Goal: Task Accomplishment & Management: Manage account settings

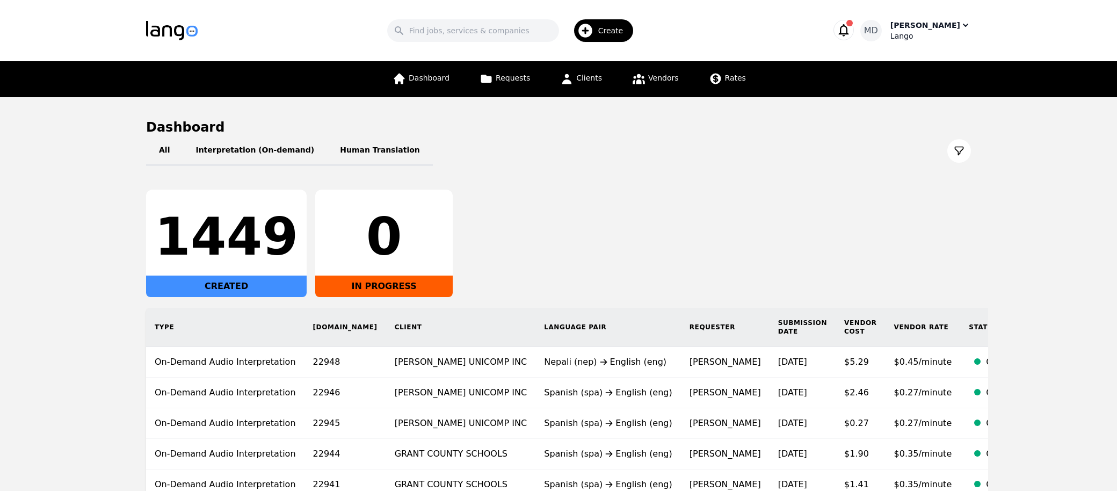
click at [922, 36] on div "Lango" at bounding box center [931, 36] width 81 height 11
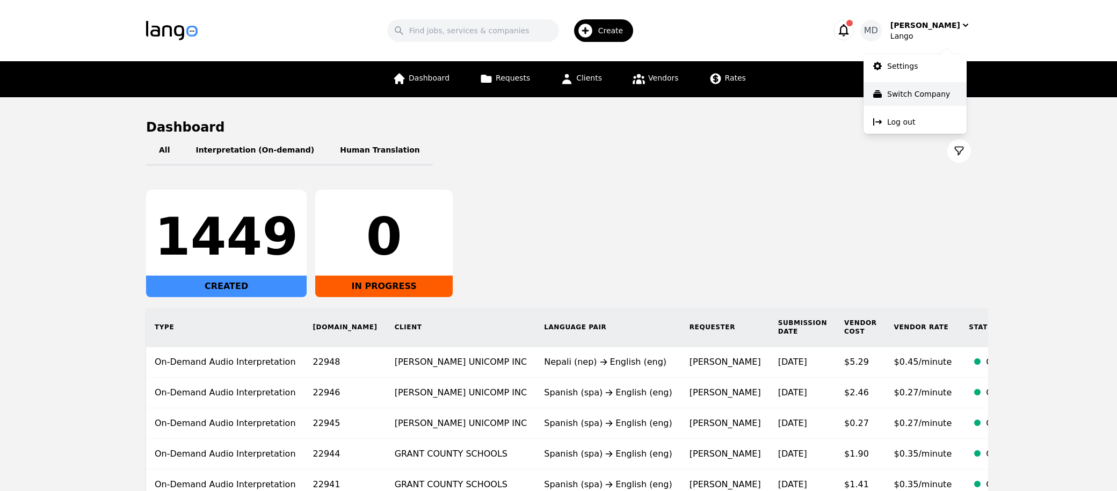
click at [907, 95] on p "Switch Company" at bounding box center [919, 94] width 63 height 11
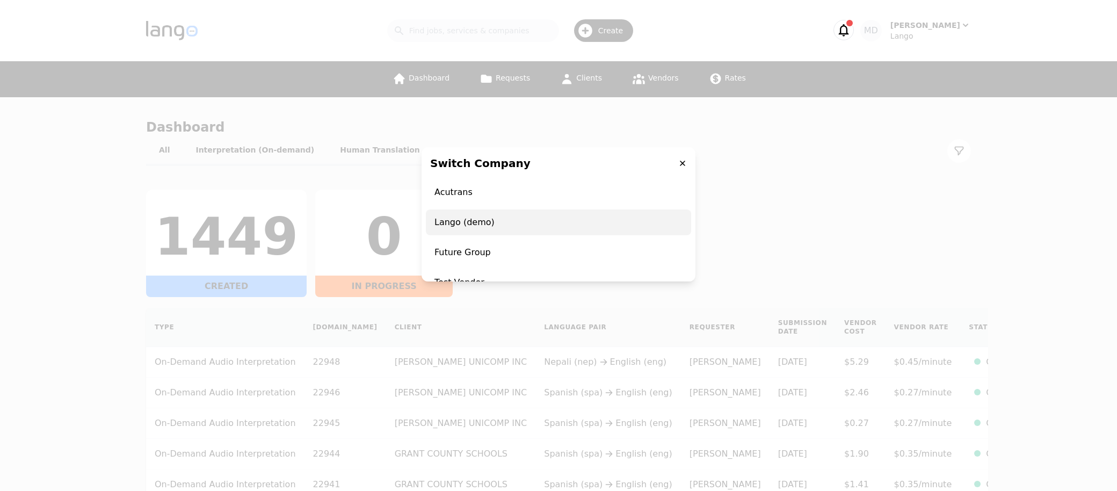
click at [566, 224] on span "Lango (demo)" at bounding box center [558, 223] width 265 height 26
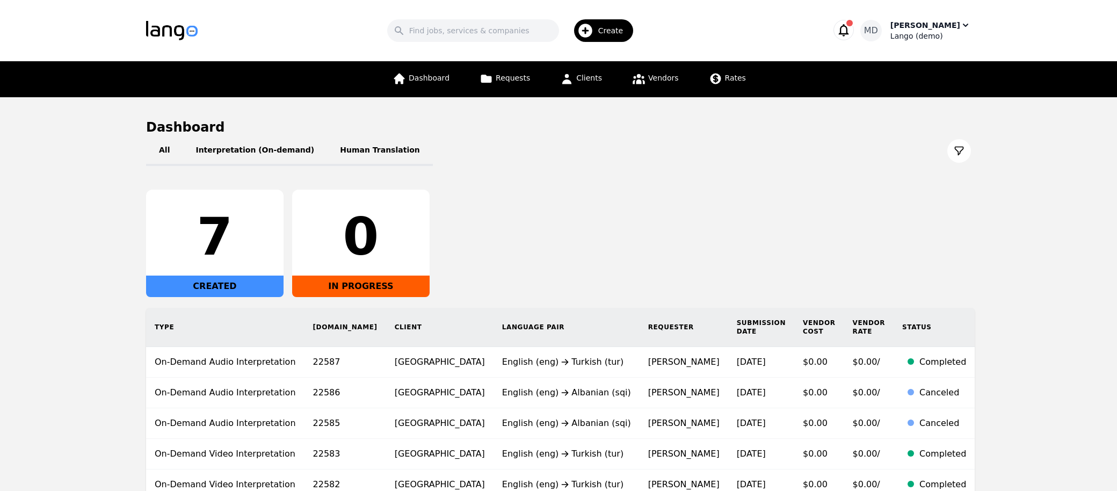
click at [944, 25] on div "Meti Dibra" at bounding box center [926, 25] width 70 height 11
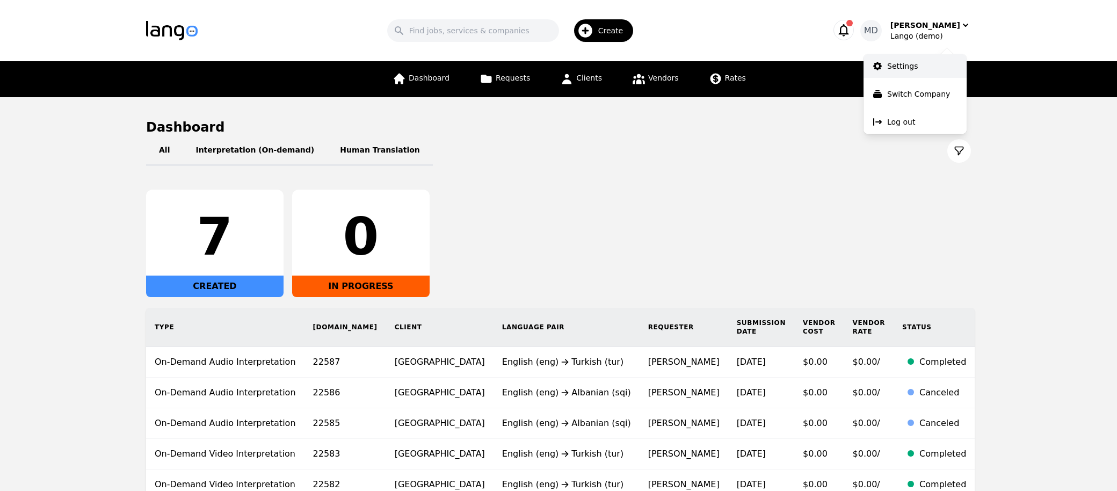
click at [918, 61] on link "Settings" at bounding box center [915, 66] width 103 height 24
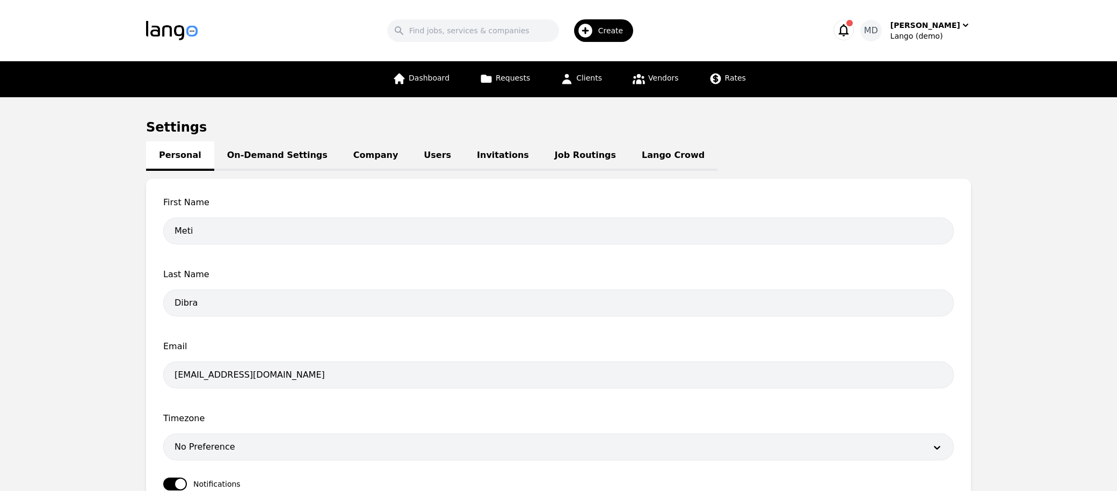
click at [629, 154] on link "Lango Crowd" at bounding box center [673, 156] width 89 height 30
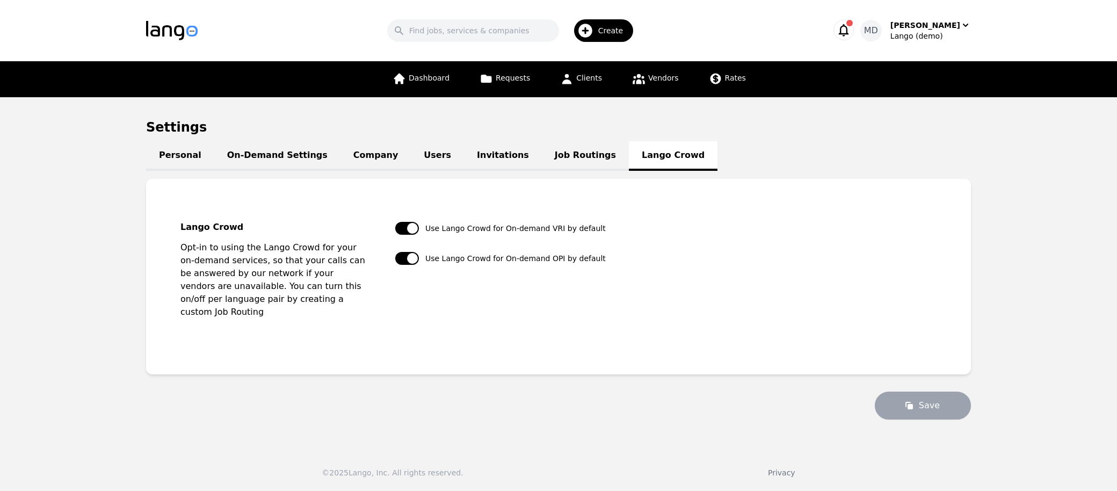
click at [546, 161] on link "Job Routings" at bounding box center [585, 156] width 87 height 30
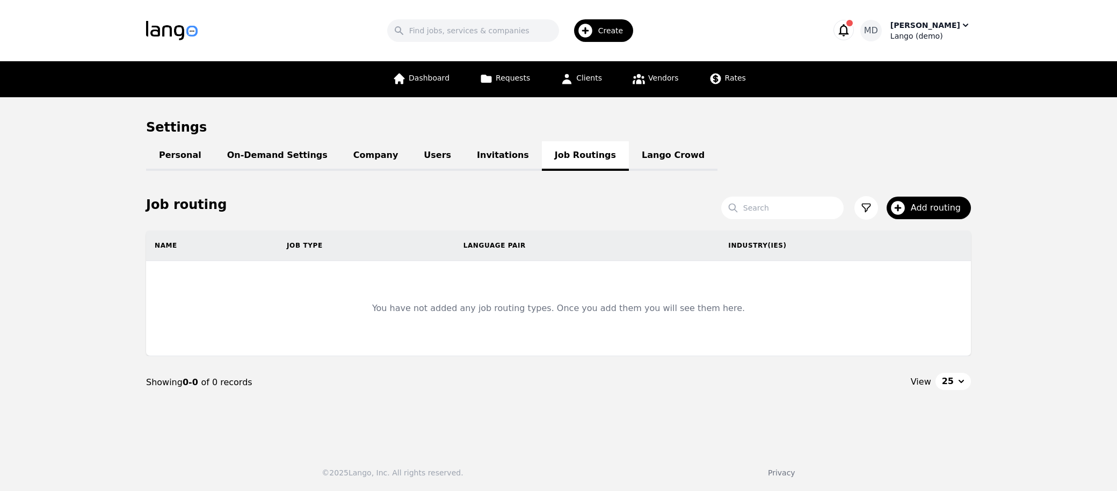
click at [943, 38] on div "Lango (demo)" at bounding box center [931, 36] width 81 height 11
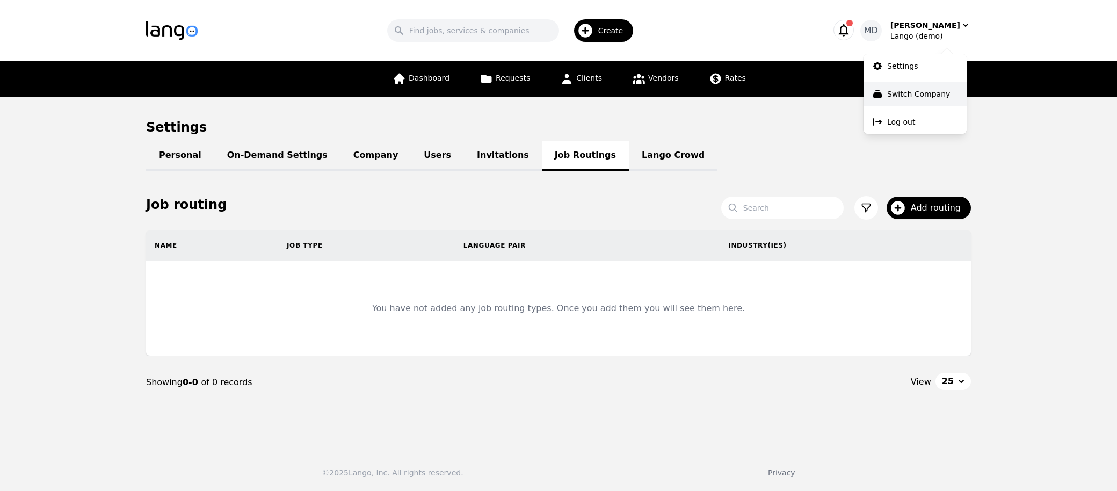
click at [912, 89] on p "Switch Company" at bounding box center [919, 94] width 63 height 11
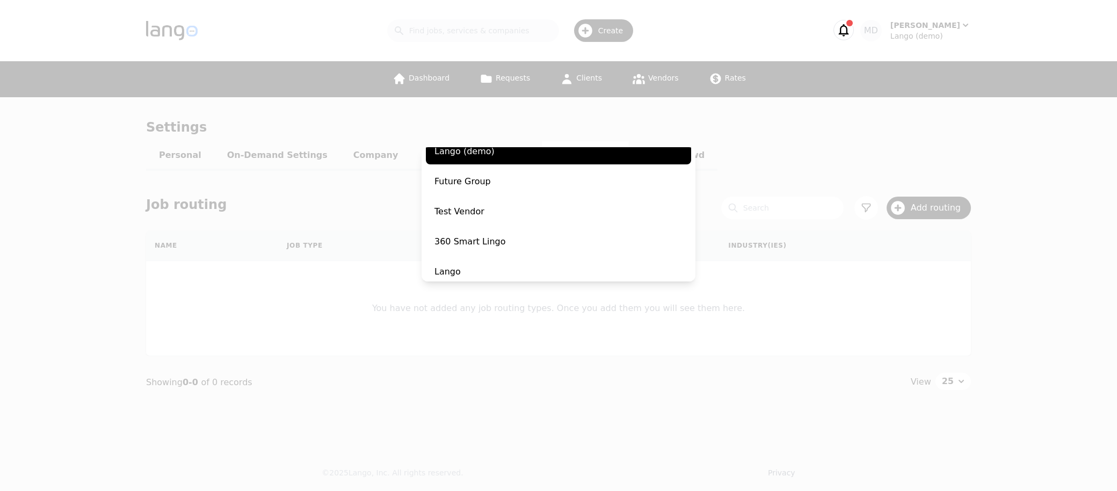
scroll to position [78, 0]
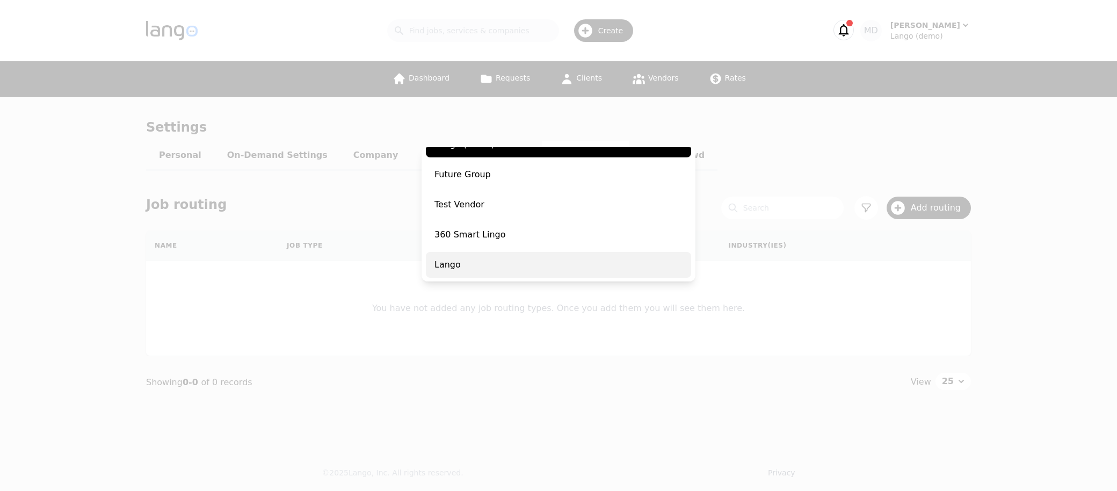
click at [476, 267] on span "Lango" at bounding box center [558, 265] width 265 height 26
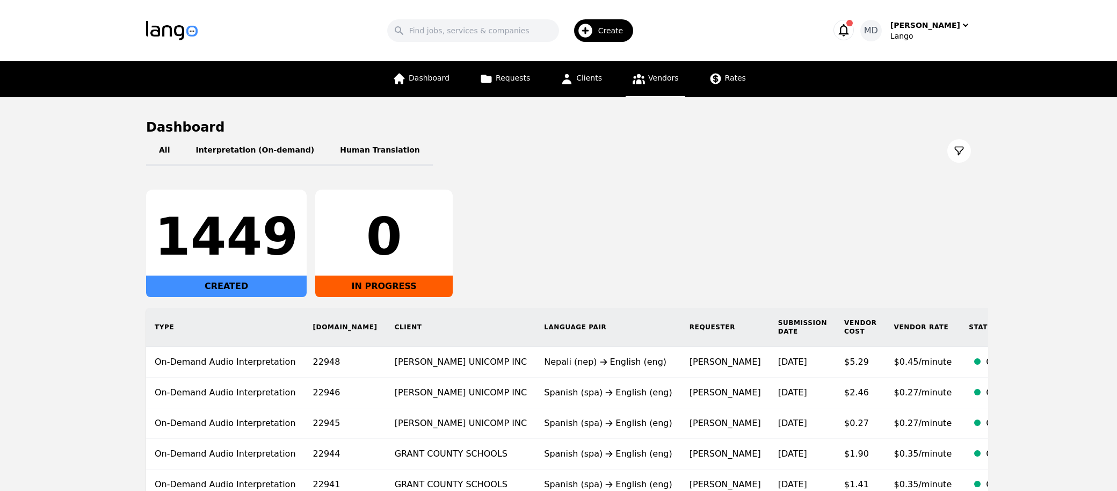
click at [650, 76] on span "Vendors" at bounding box center [663, 78] width 30 height 9
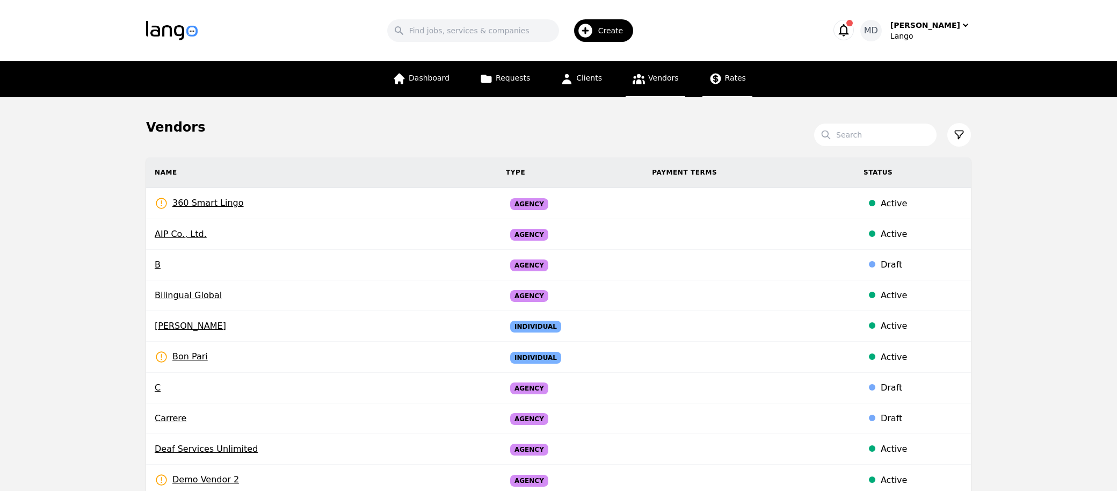
click at [727, 84] on link "Rates" at bounding box center [728, 79] width 50 height 36
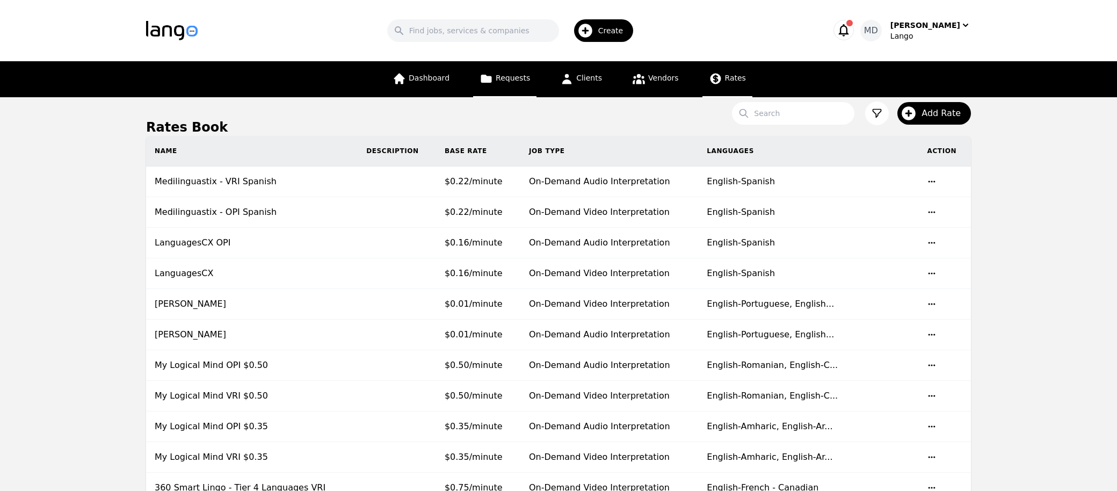
click at [525, 79] on span "Requests" at bounding box center [513, 78] width 34 height 9
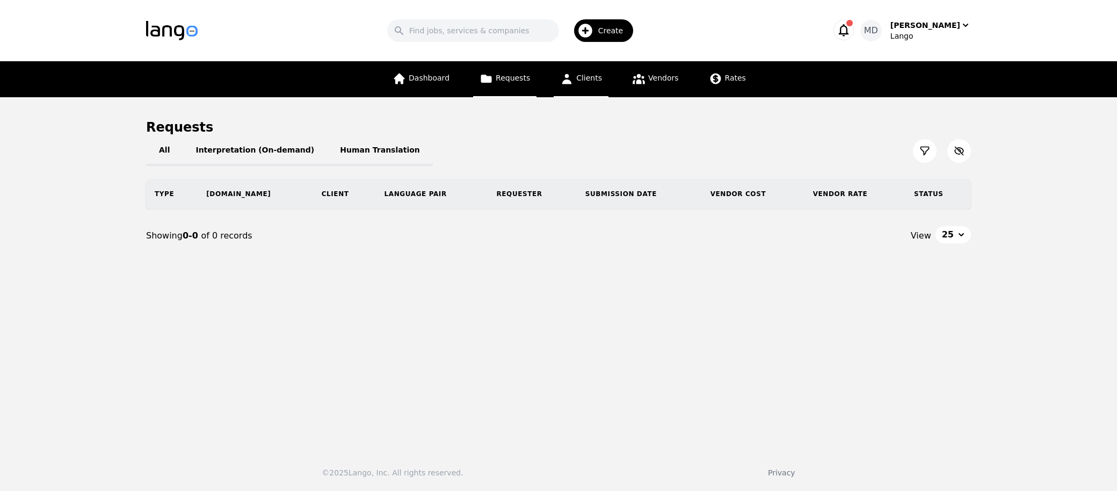
click at [572, 82] on icon at bounding box center [566, 78] width 13 height 13
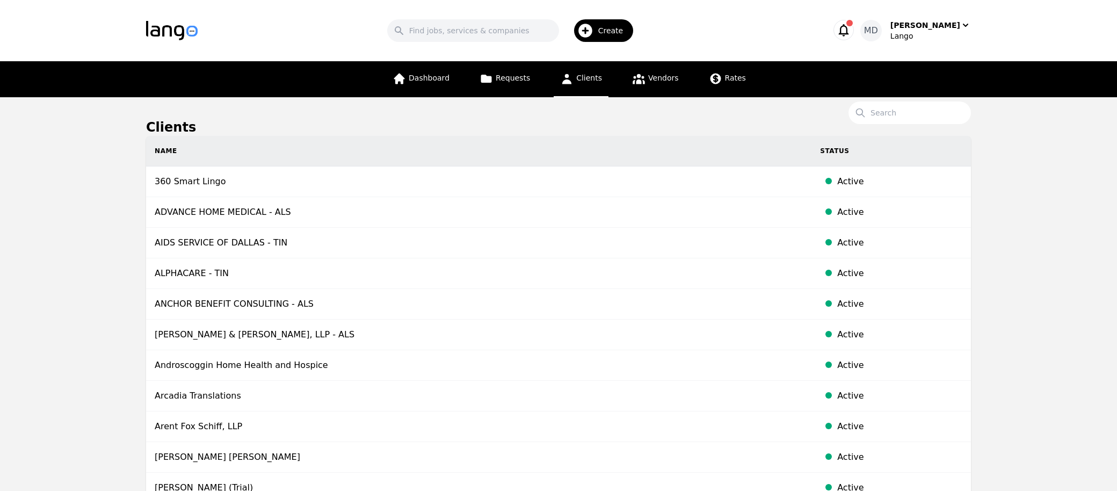
click at [535, 217] on td "ADVANCE HOME MEDICAL - ALS" at bounding box center [479, 212] width 666 height 31
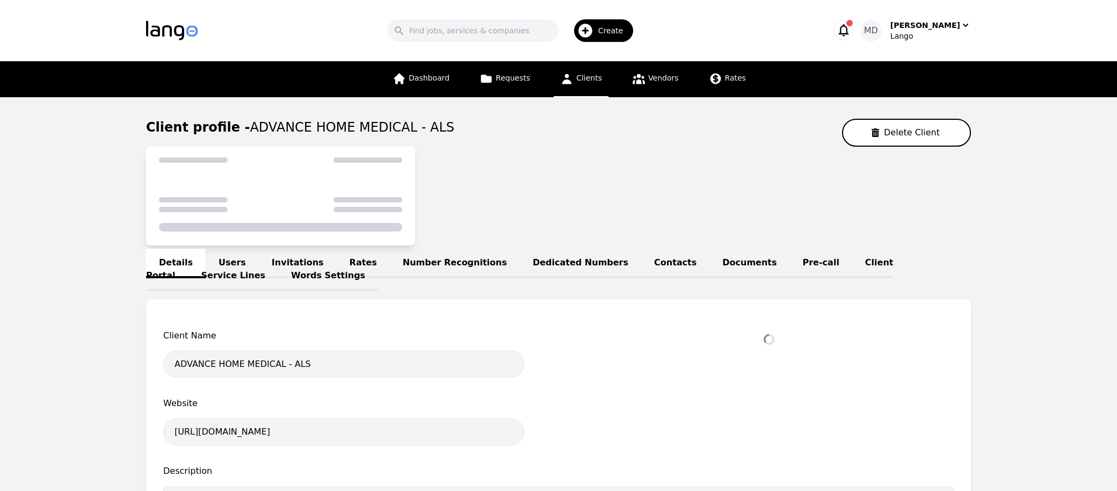
select select "active"
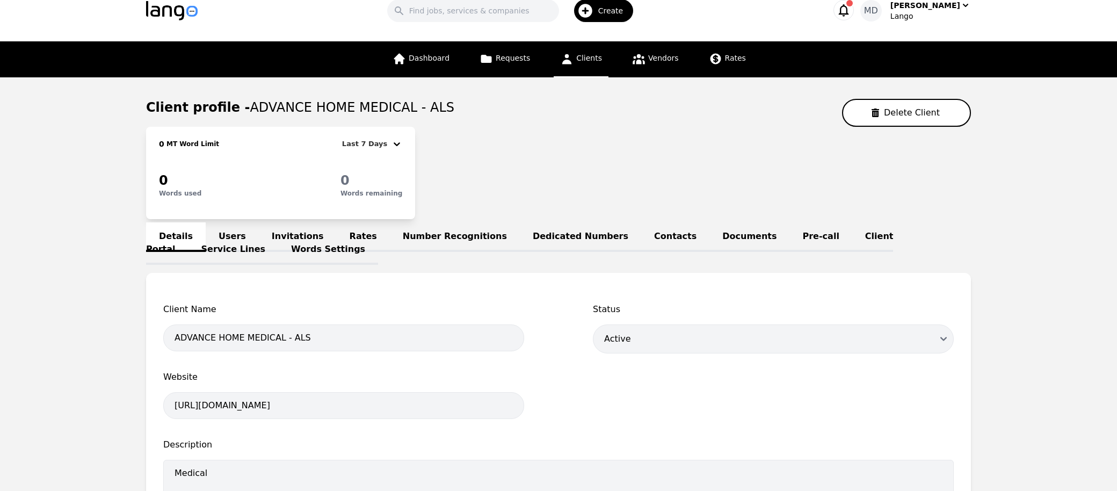
scroll to position [34, 0]
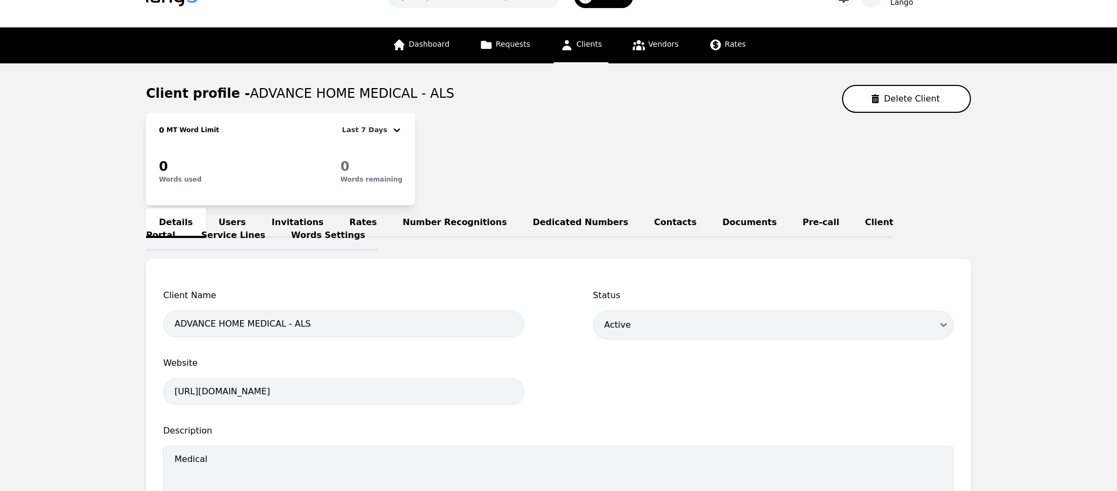
click at [344, 214] on link "Rates" at bounding box center [363, 223] width 53 height 30
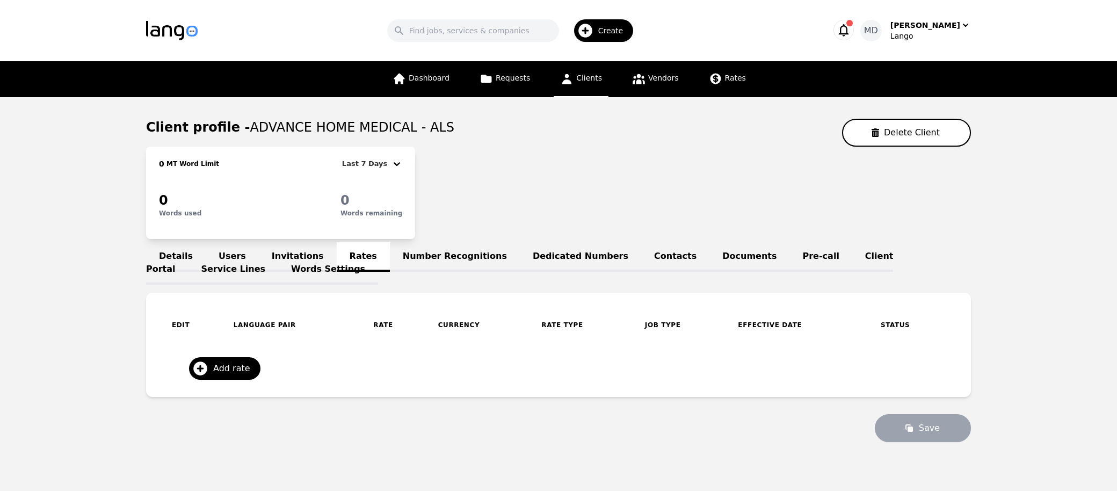
click at [431, 251] on link "Number Recognitions" at bounding box center [455, 257] width 130 height 30
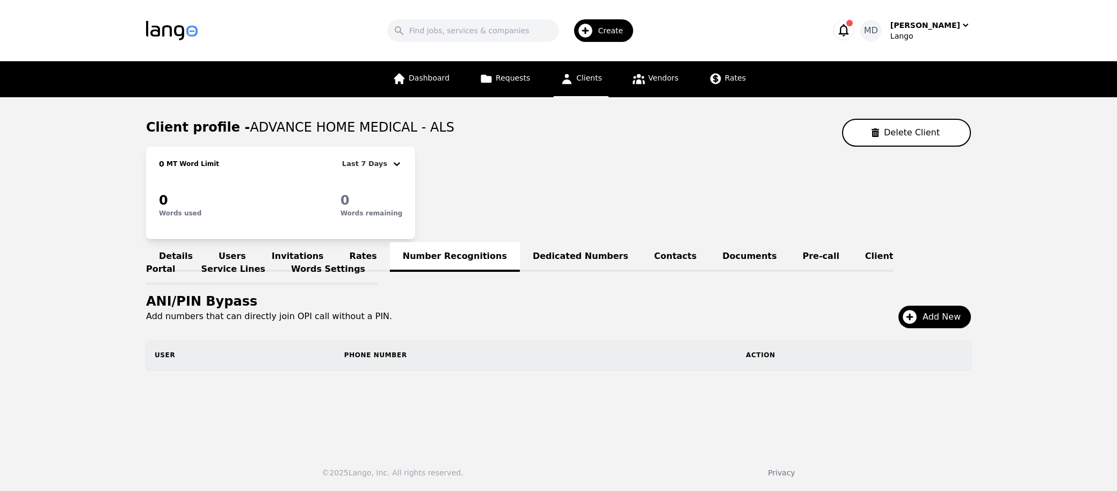
click at [790, 253] on link "Pre-call" at bounding box center [821, 257] width 62 height 30
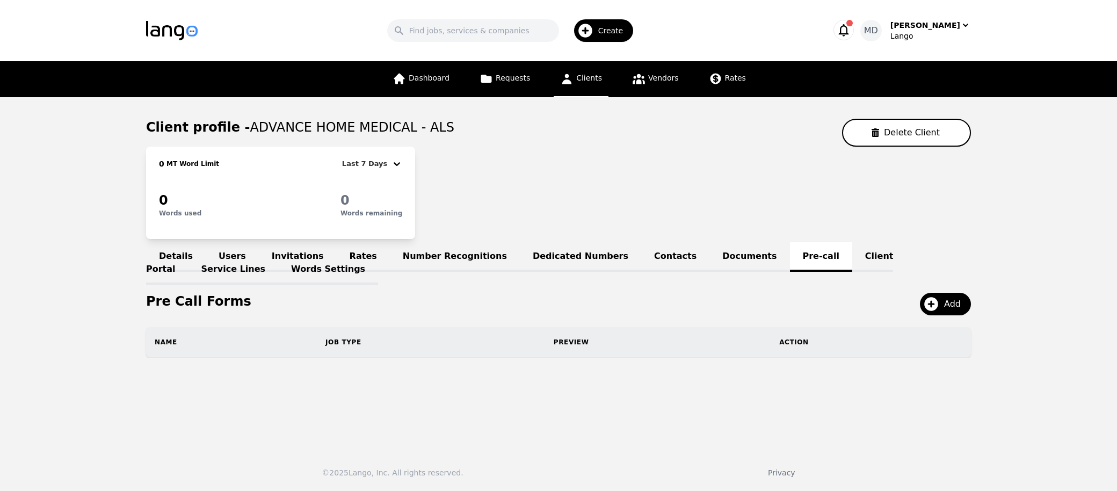
click at [838, 263] on link "Client Portal" at bounding box center [519, 263] width 747 height 42
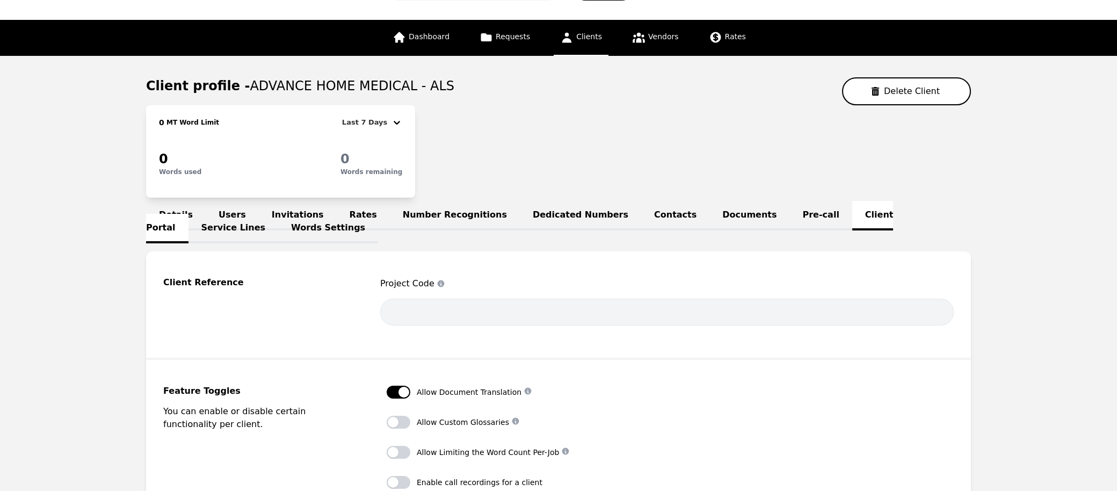
scroll to position [31, 0]
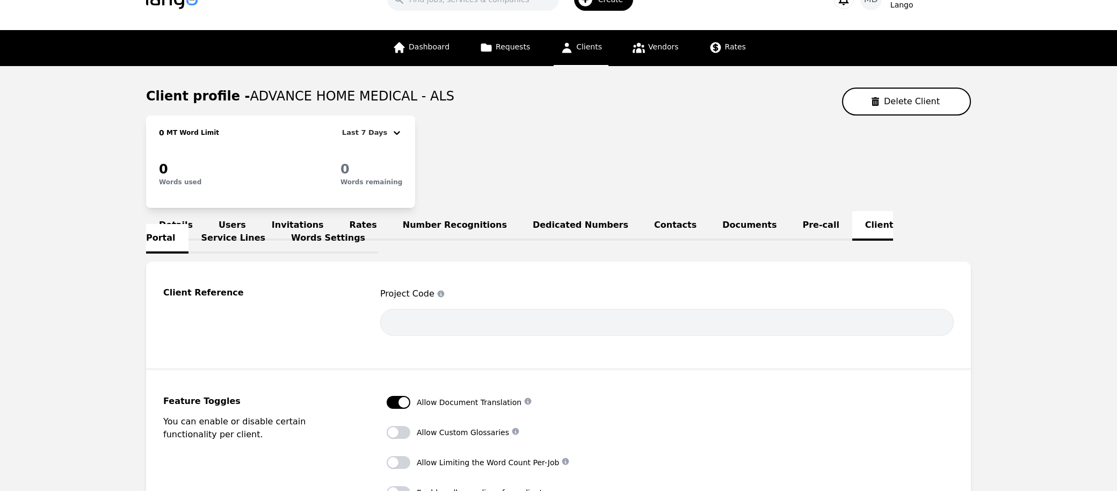
click at [790, 224] on link "Pre-call" at bounding box center [821, 226] width 62 height 30
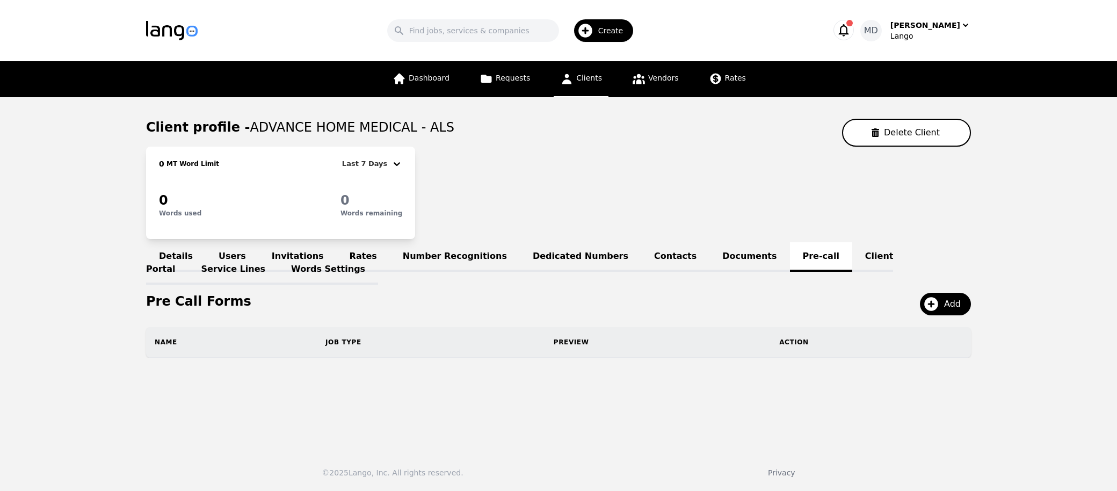
click at [611, 77] on div "Dashboard Requests Clients Vendors Rates" at bounding box center [569, 79] width 366 height 36
click at [587, 77] on span "Clients" at bounding box center [589, 78] width 26 height 9
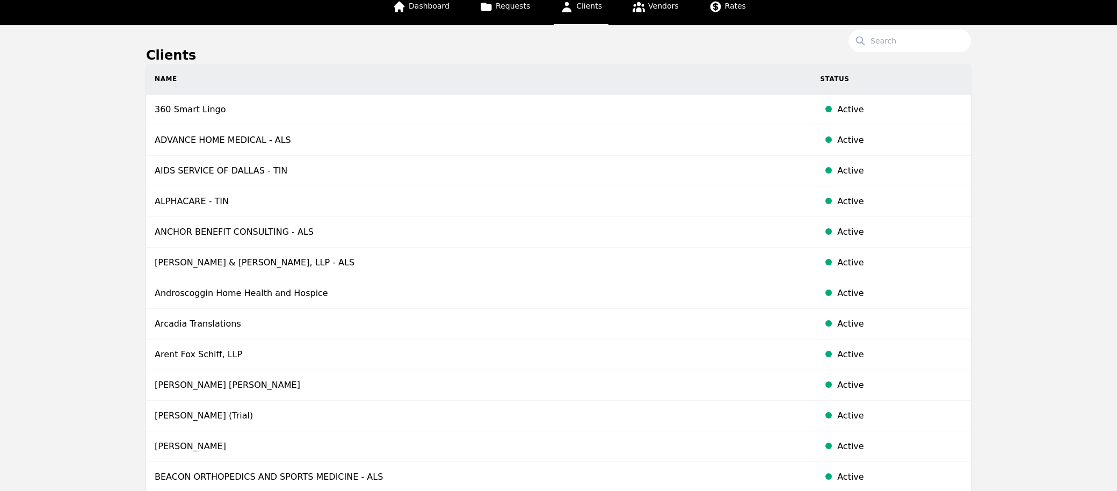
scroll to position [73, 0]
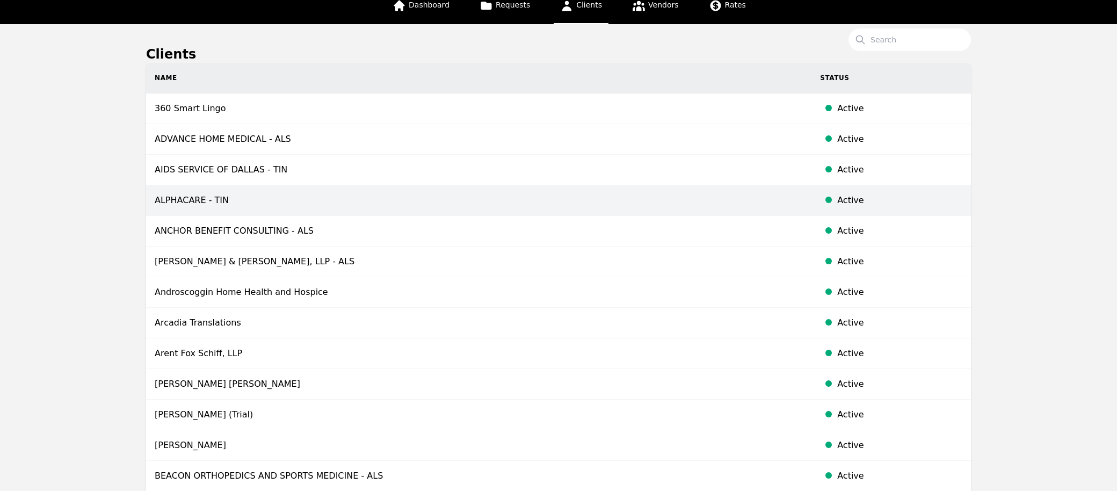
click at [328, 199] on td "ALPHACARE - TIN" at bounding box center [479, 200] width 666 height 31
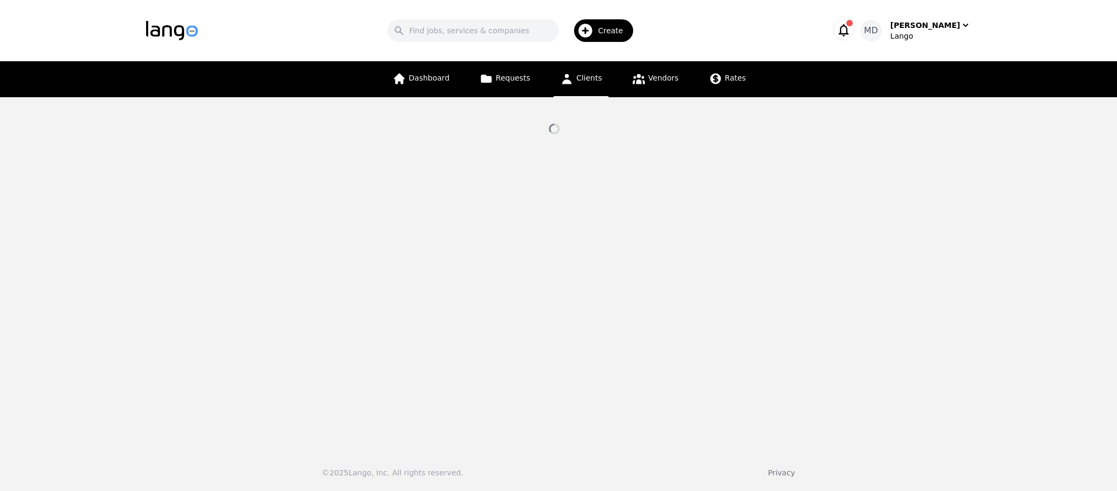
select select "active"
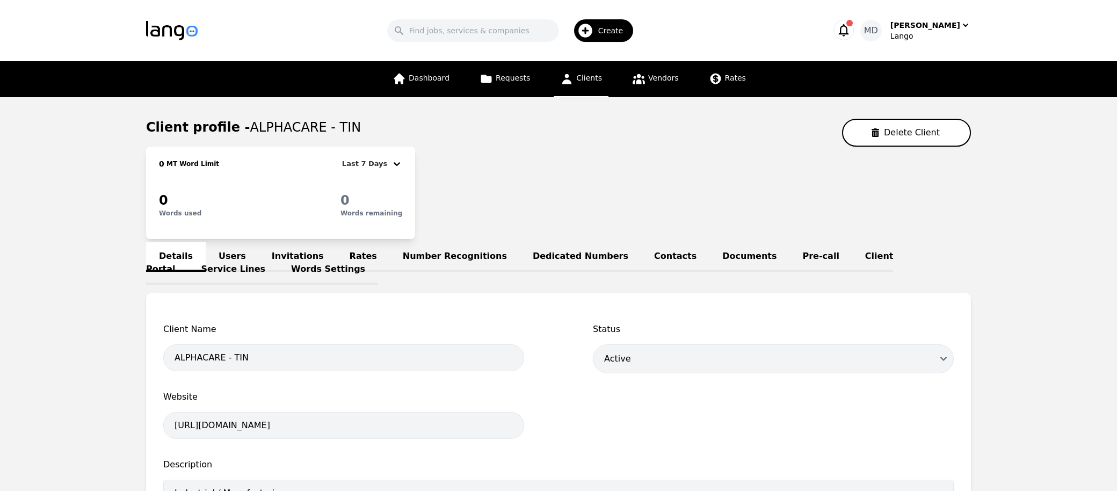
click at [790, 261] on link "Pre-call" at bounding box center [821, 257] width 62 height 30
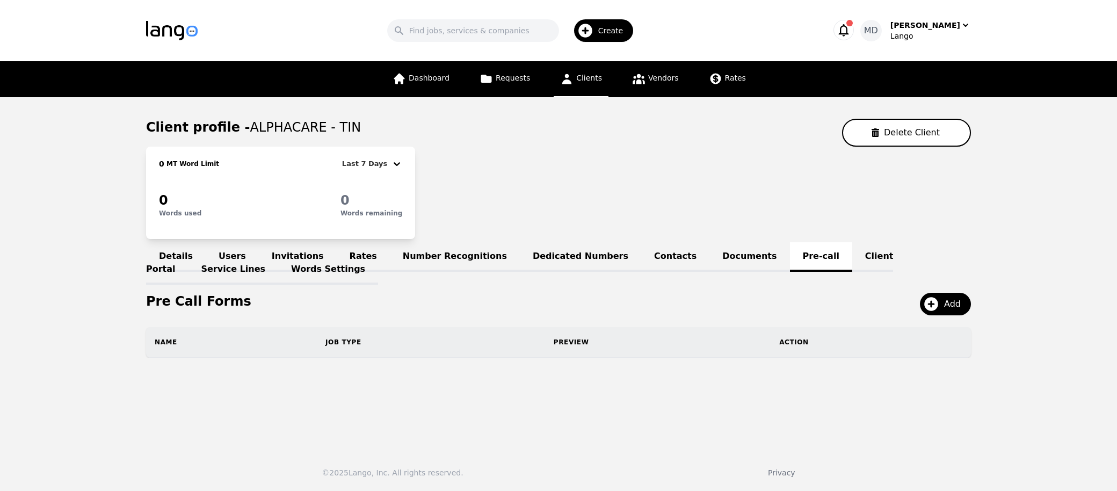
click at [710, 256] on link "Documents" at bounding box center [750, 257] width 80 height 30
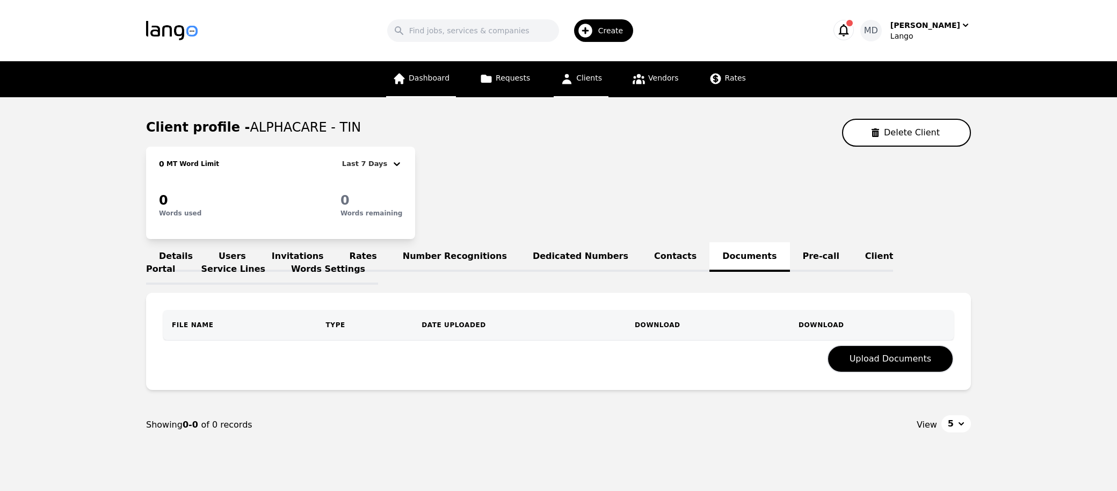
click at [429, 69] on link "Dashboard" at bounding box center [421, 79] width 70 height 36
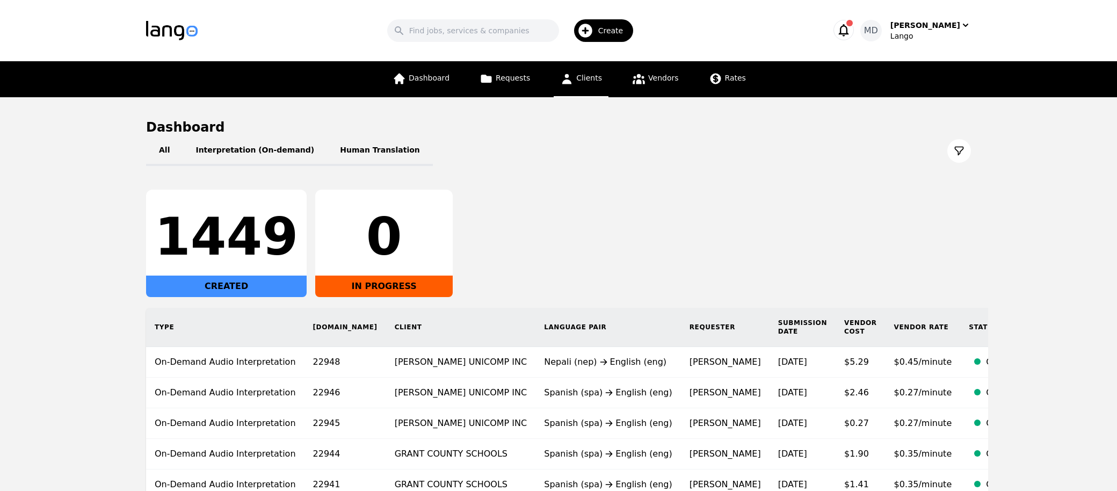
click at [595, 76] on span "Clients" at bounding box center [589, 78] width 26 height 9
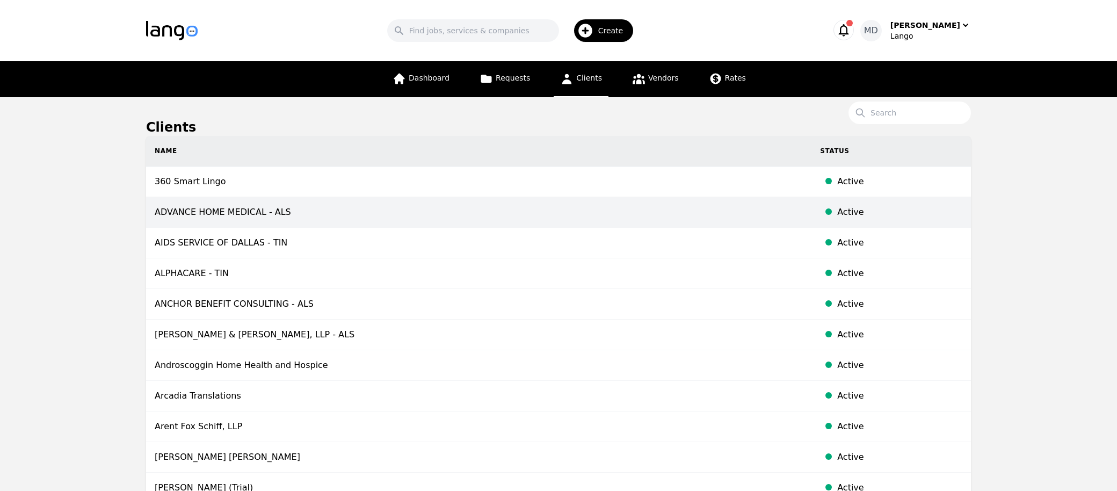
click at [458, 208] on td "ADVANCE HOME MEDICAL - ALS" at bounding box center [479, 212] width 666 height 31
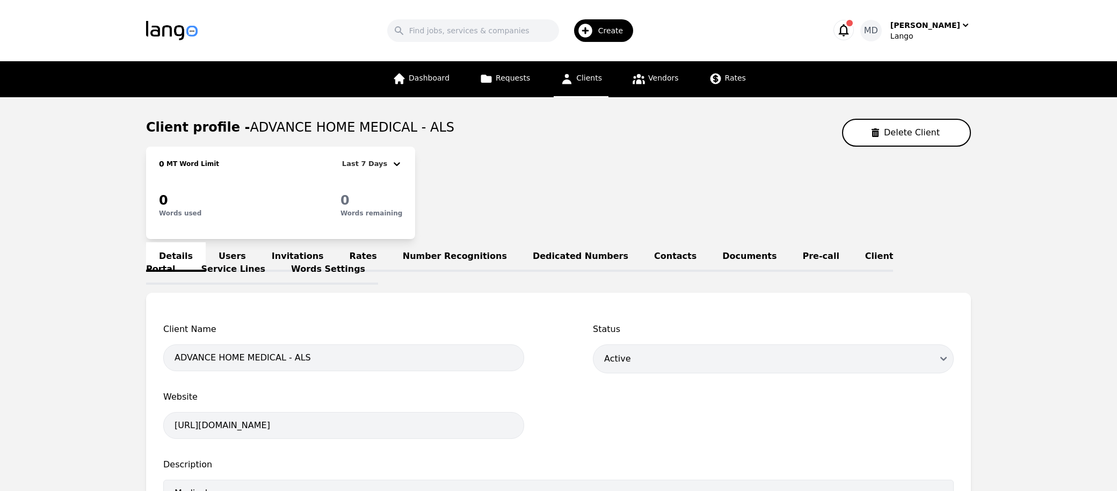
click at [790, 250] on link "Pre-call" at bounding box center [821, 257] width 62 height 30
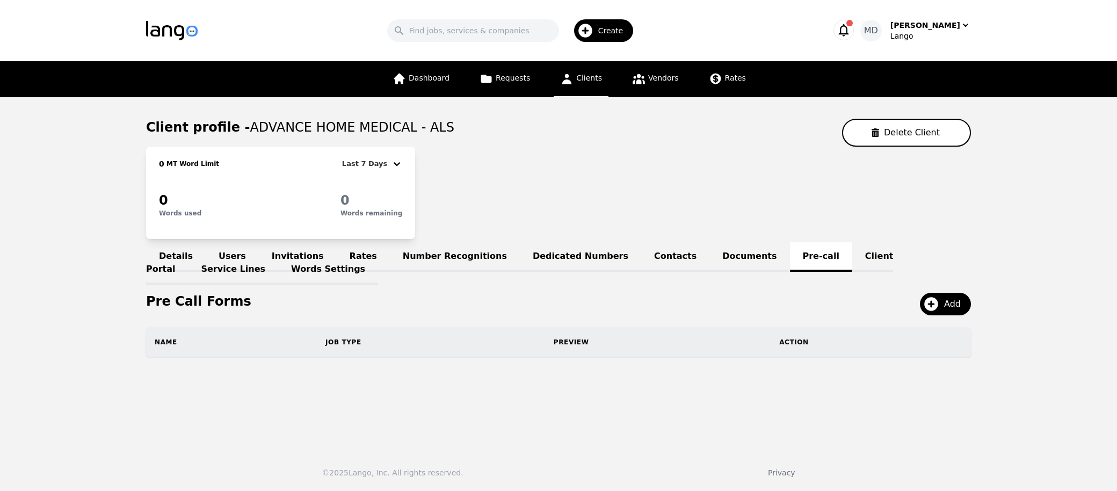
click at [969, 294] on div "Add" at bounding box center [942, 304] width 60 height 23
click at [951, 306] on span "Add" at bounding box center [956, 304] width 24 height 13
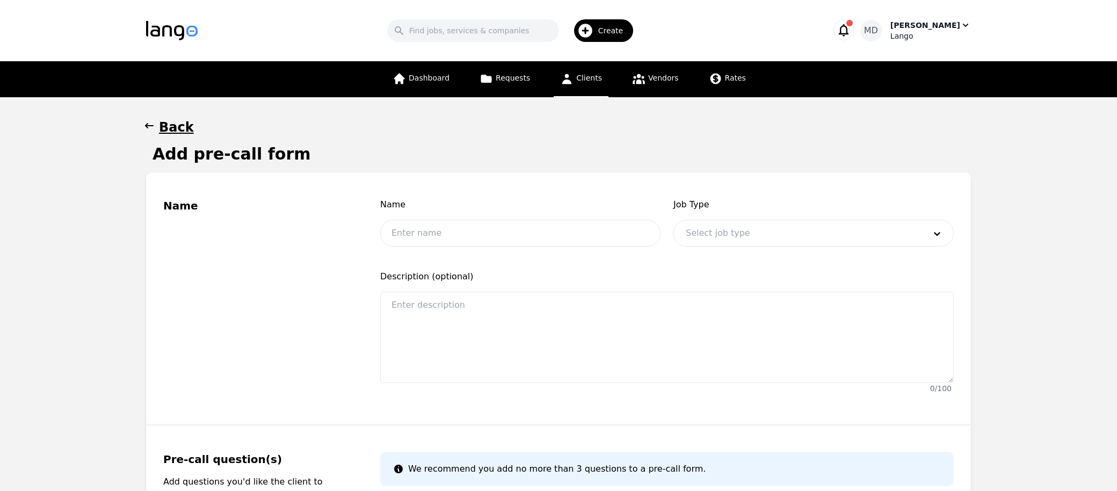
click at [936, 32] on div "Lango" at bounding box center [931, 36] width 81 height 11
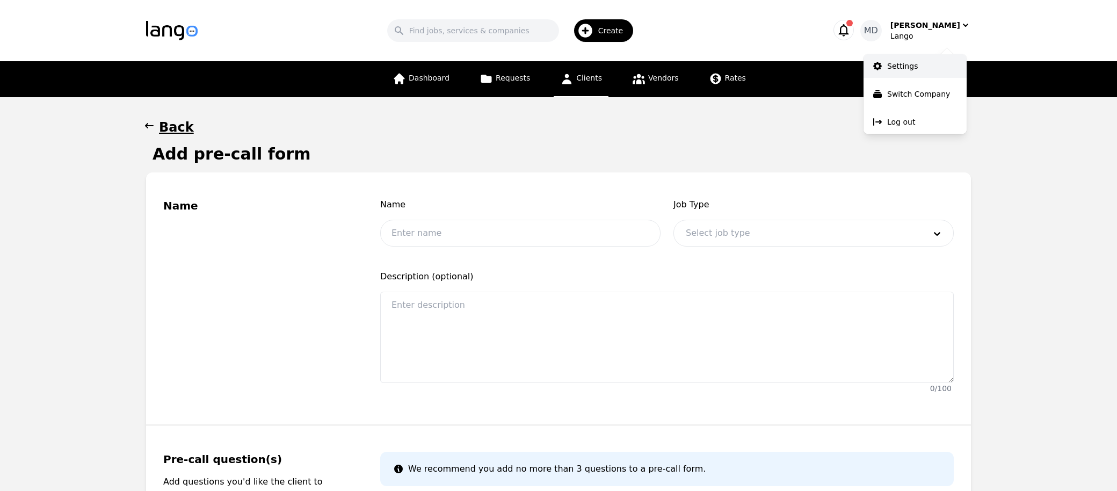
click at [913, 63] on p "Settings" at bounding box center [903, 66] width 31 height 11
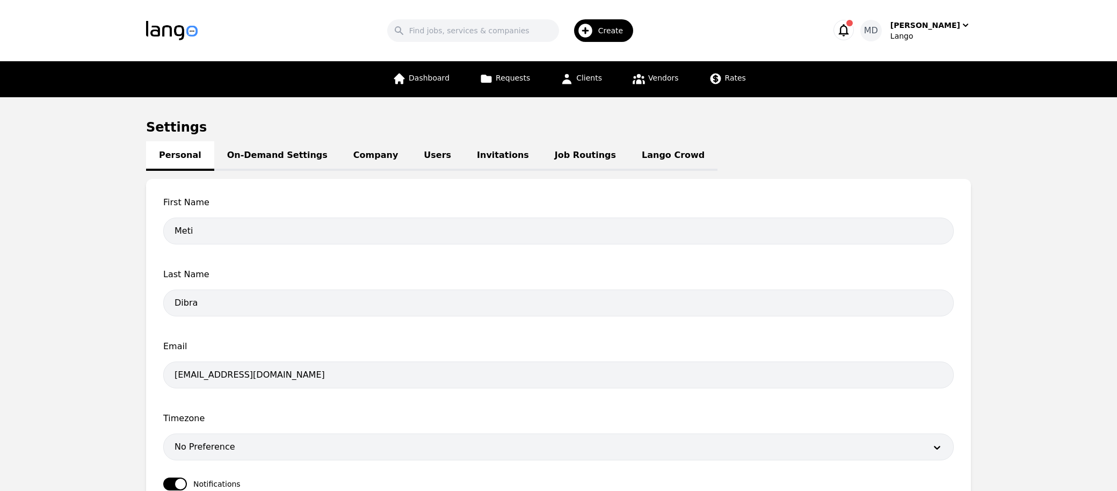
click at [554, 152] on link "Job Routings" at bounding box center [585, 156] width 87 height 30
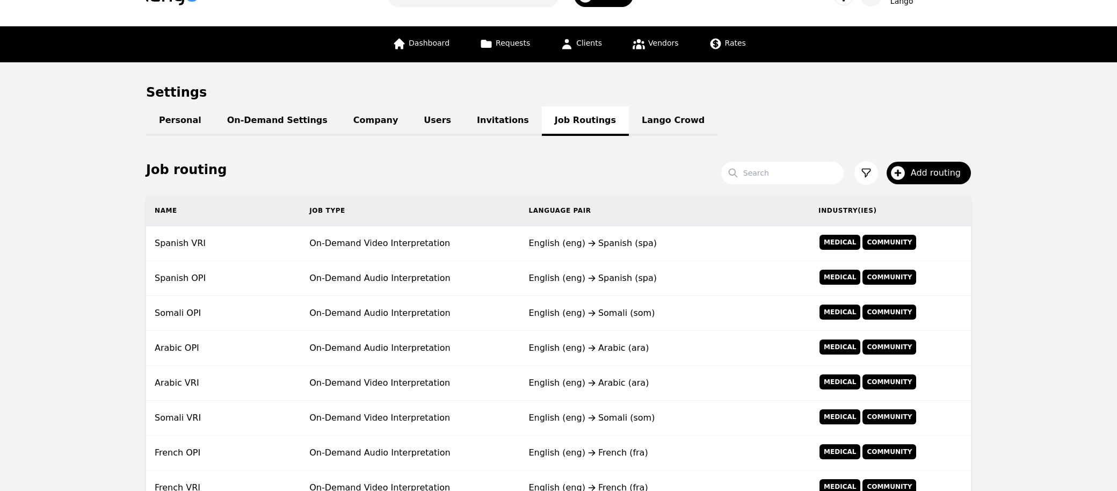
scroll to position [56, 0]
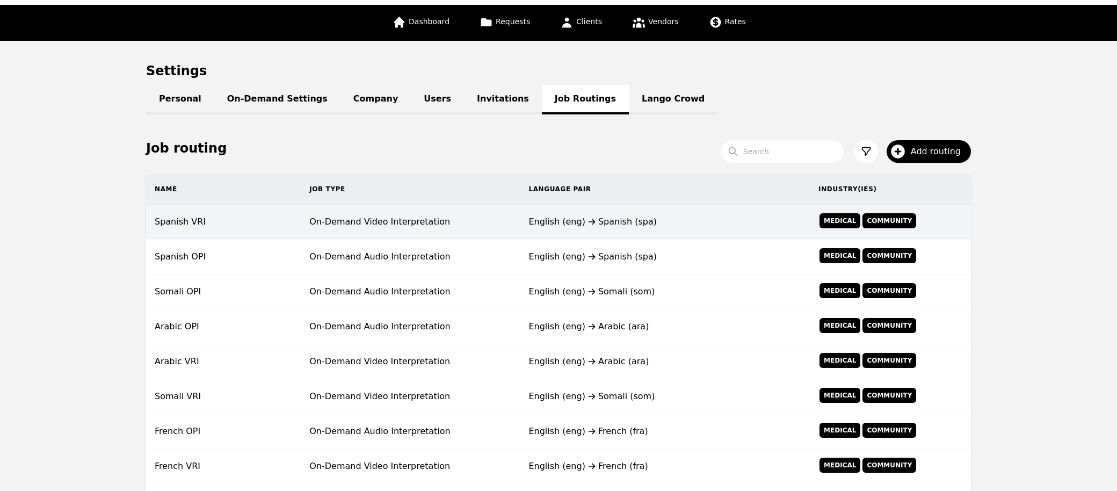
click at [378, 217] on td "On-Demand Video Interpretation" at bounding box center [410, 222] width 219 height 35
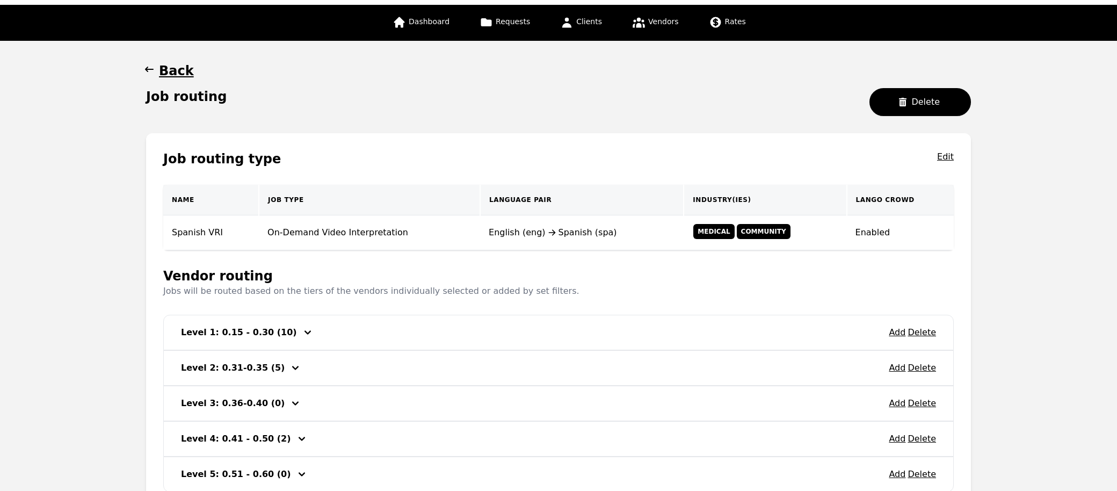
scroll to position [144, 0]
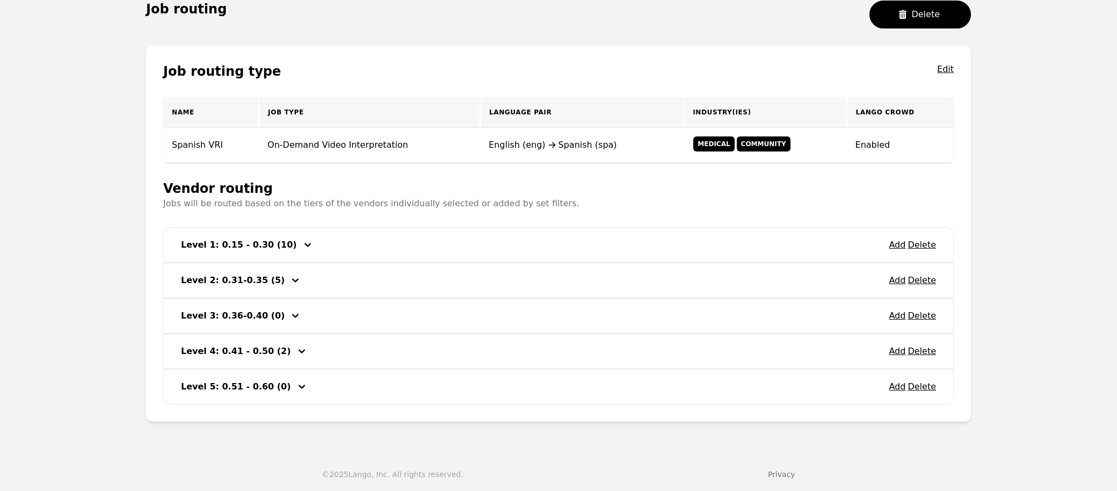
click at [250, 250] on div "Level 1: 0.15 - 0.30 (10)" at bounding box center [240, 244] width 118 height 17
click at [301, 244] on icon "button" at bounding box center [307, 245] width 13 height 13
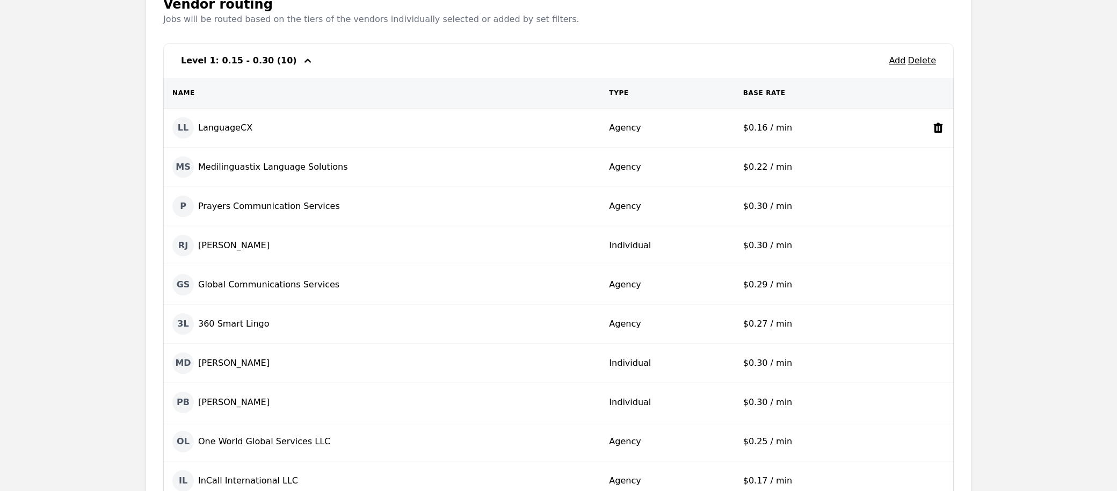
scroll to position [307, 0]
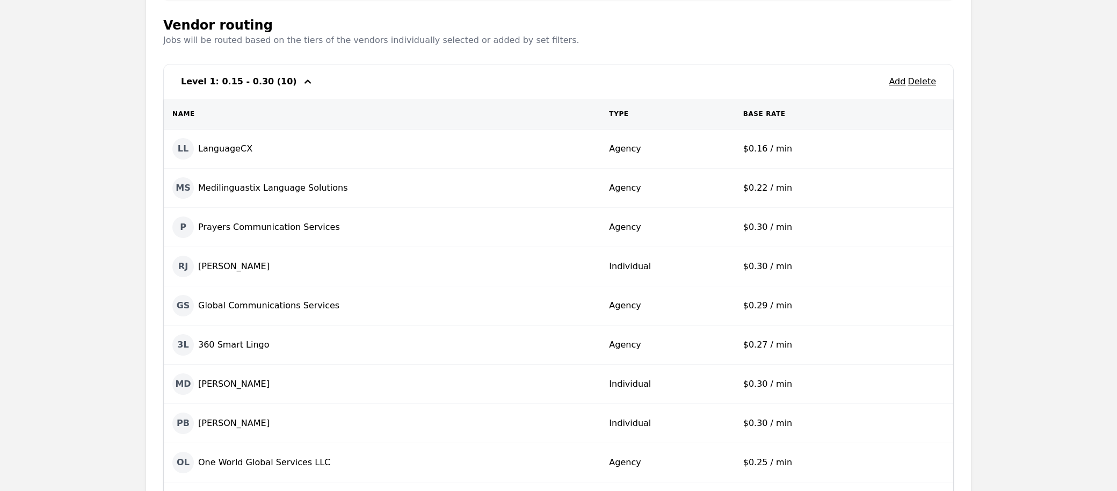
click at [301, 82] on icon "button" at bounding box center [307, 81] width 13 height 13
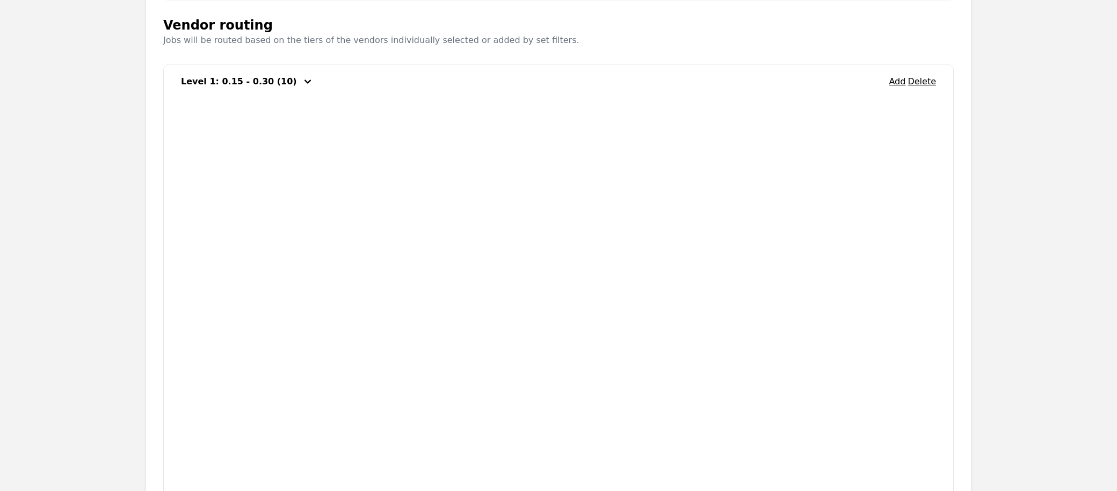
scroll to position [144, 0]
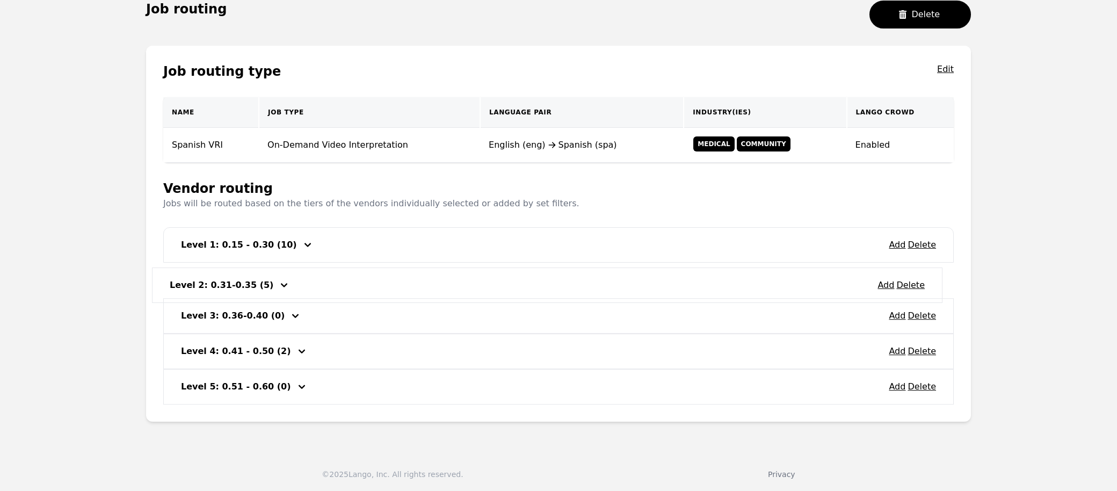
drag, startPoint x: 250, startPoint y: 282, endPoint x: 234, endPoint y: 287, distance: 17.0
click at [234, 287] on div "Add Delete Level 1: 0.15 - 0.30 (10) Add Delete Level 2: 0.31-0.35 (5) Add Dele…" at bounding box center [558, 315] width 791 height 177
click at [330, 295] on div "Add Delete Level 2: 0.31-0.35 (5)" at bounding box center [559, 280] width 790 height 34
